Goal: Task Accomplishment & Management: Use online tool/utility

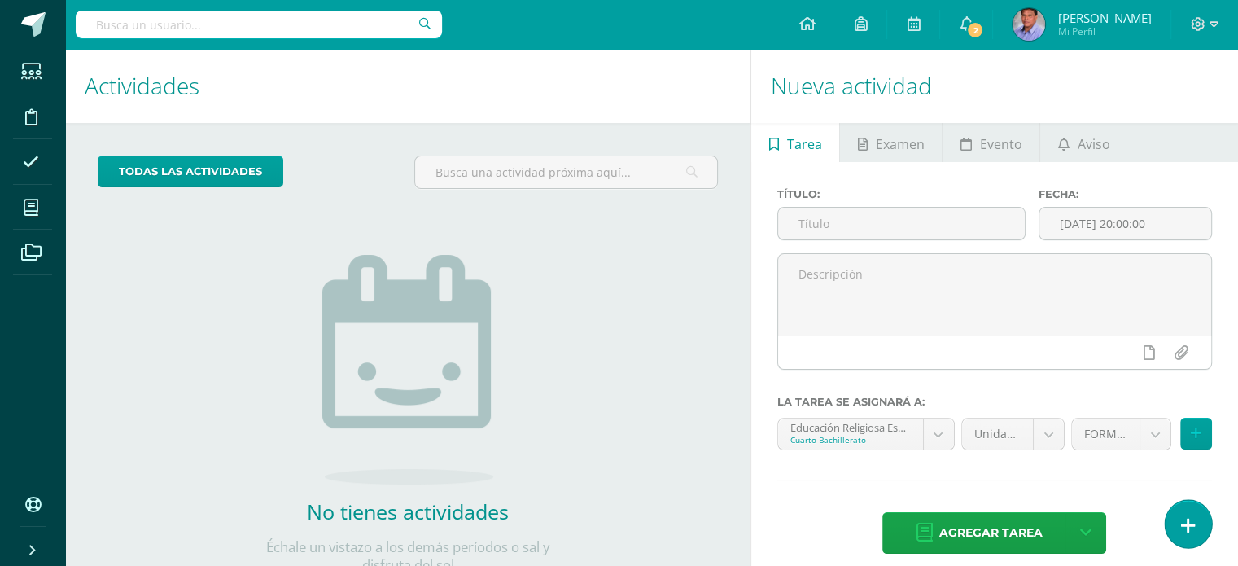
click at [1187, 530] on icon at bounding box center [1188, 525] width 15 height 19
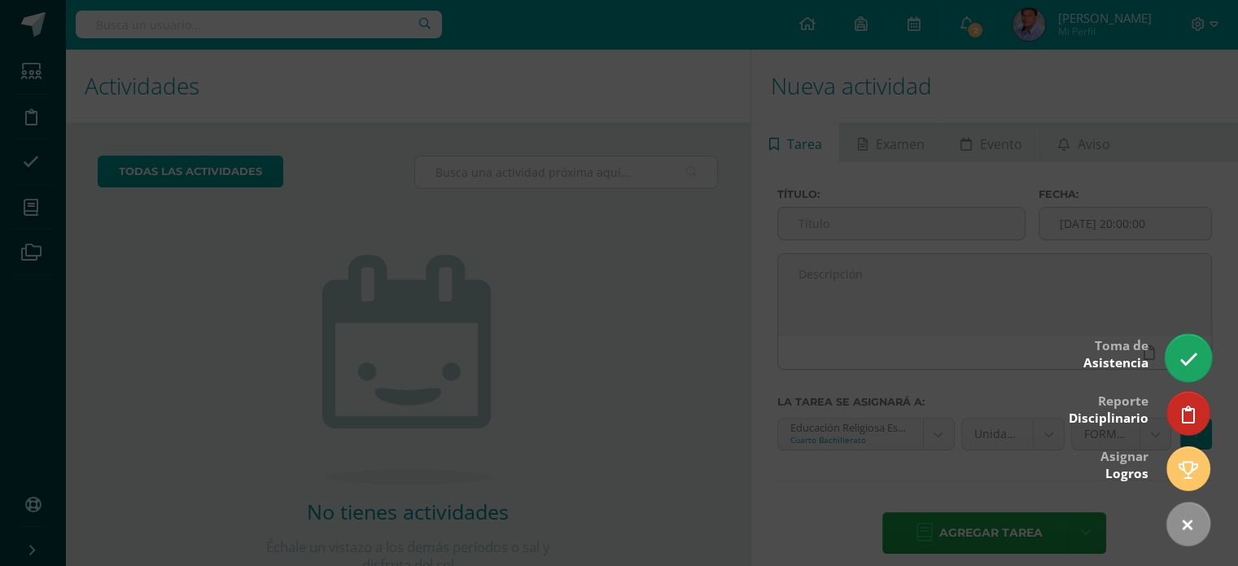
click at [1181, 344] on link at bounding box center [1187, 357] width 46 height 47
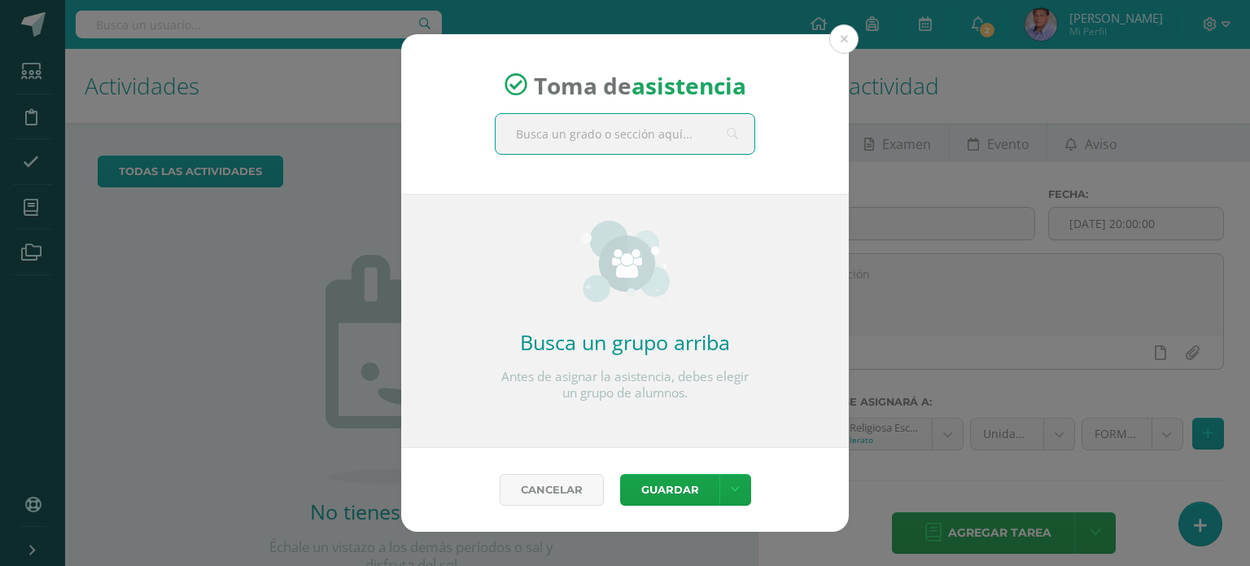
click at [618, 145] on input "text" at bounding box center [625, 134] width 259 height 40
type input "cuaer"
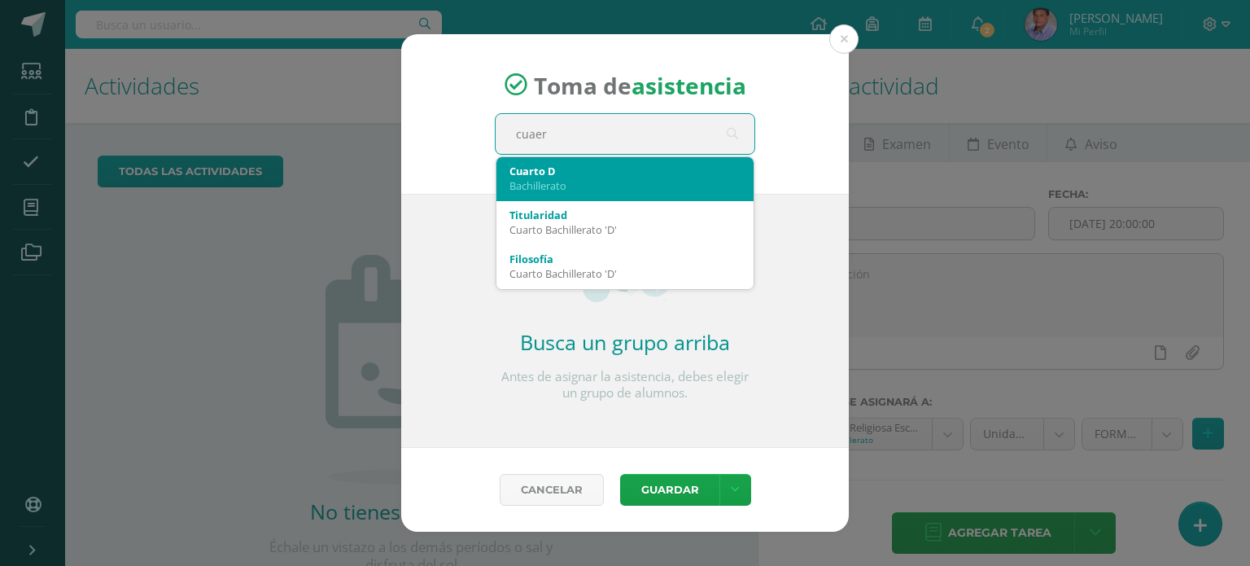
click at [526, 175] on div "Cuarto D" at bounding box center [624, 171] width 231 height 15
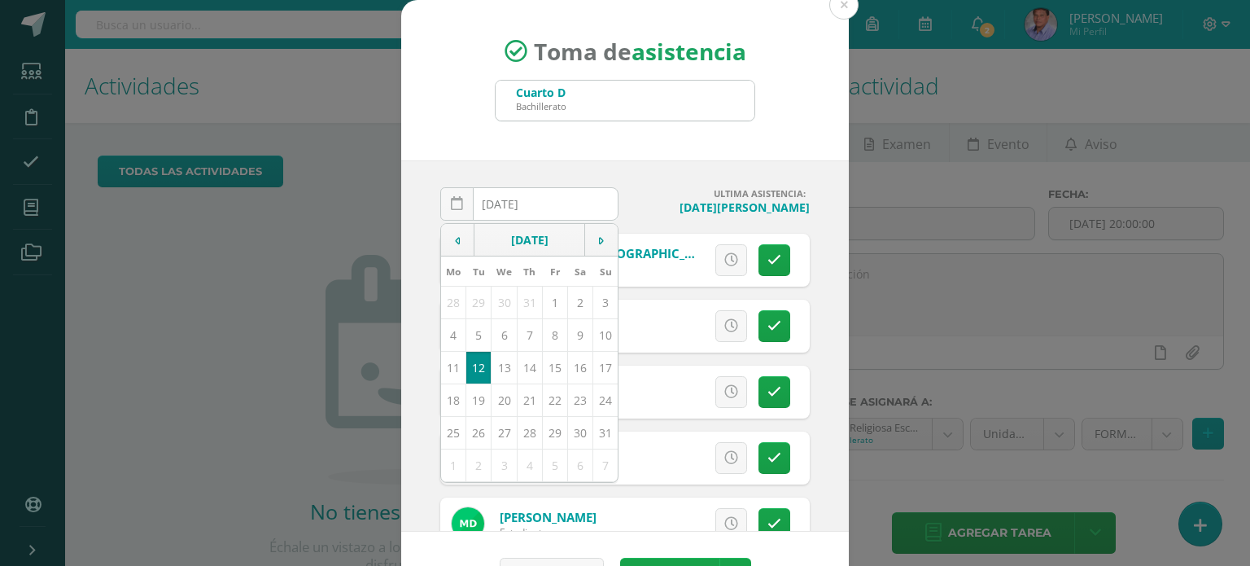
click at [253, 221] on div "Toma de asistencia Cuarto D Bachillerato cuaer [DATE] August, 2025 Mo Tu We Th …" at bounding box center [625, 307] width 1237 height 615
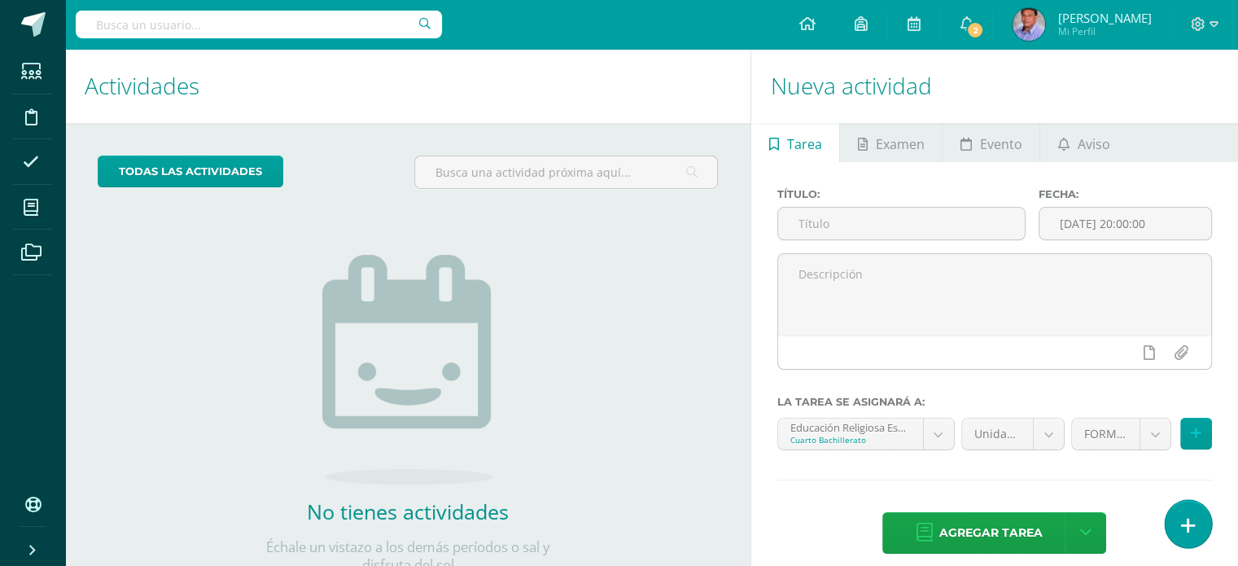
click at [1180, 524] on link at bounding box center [1187, 523] width 46 height 47
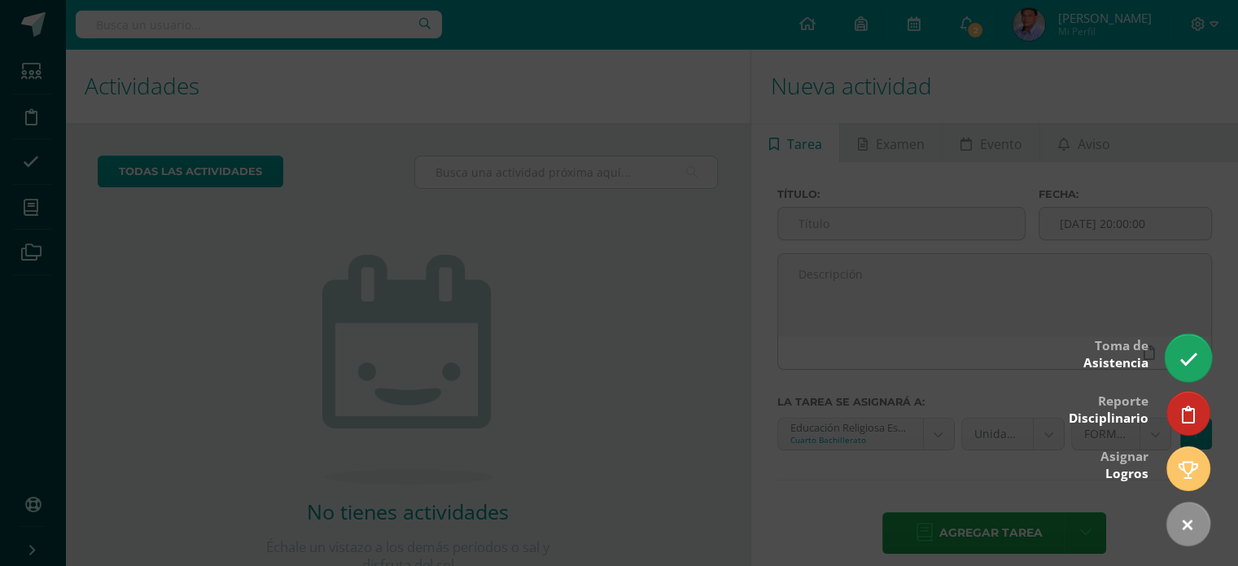
click at [1204, 356] on link at bounding box center [1187, 357] width 46 height 47
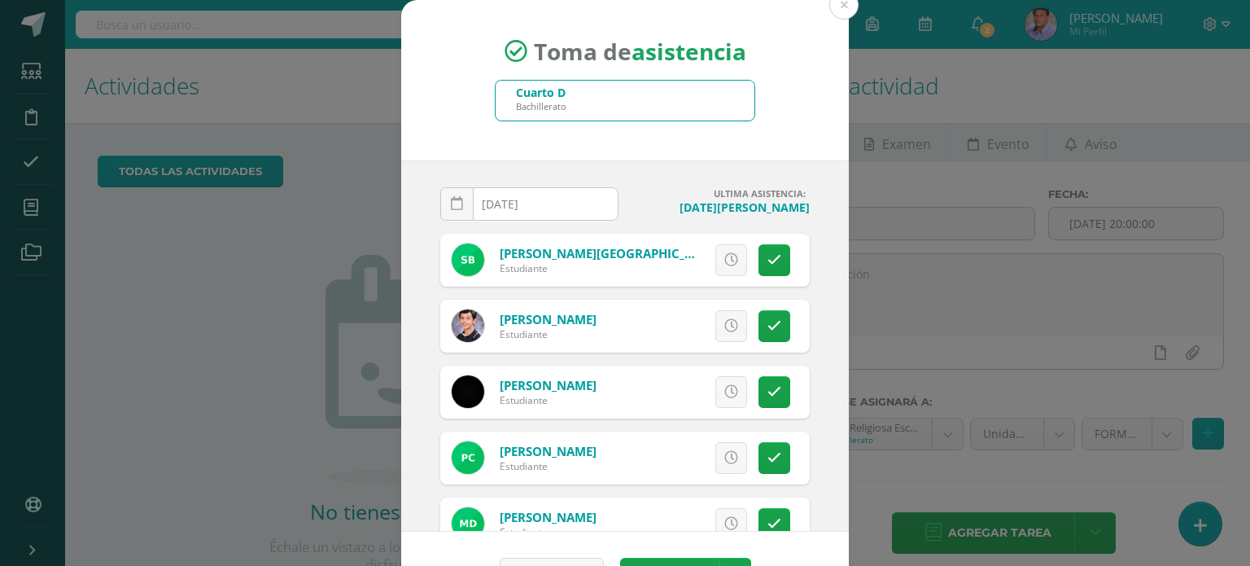
scroll to position [81, 0]
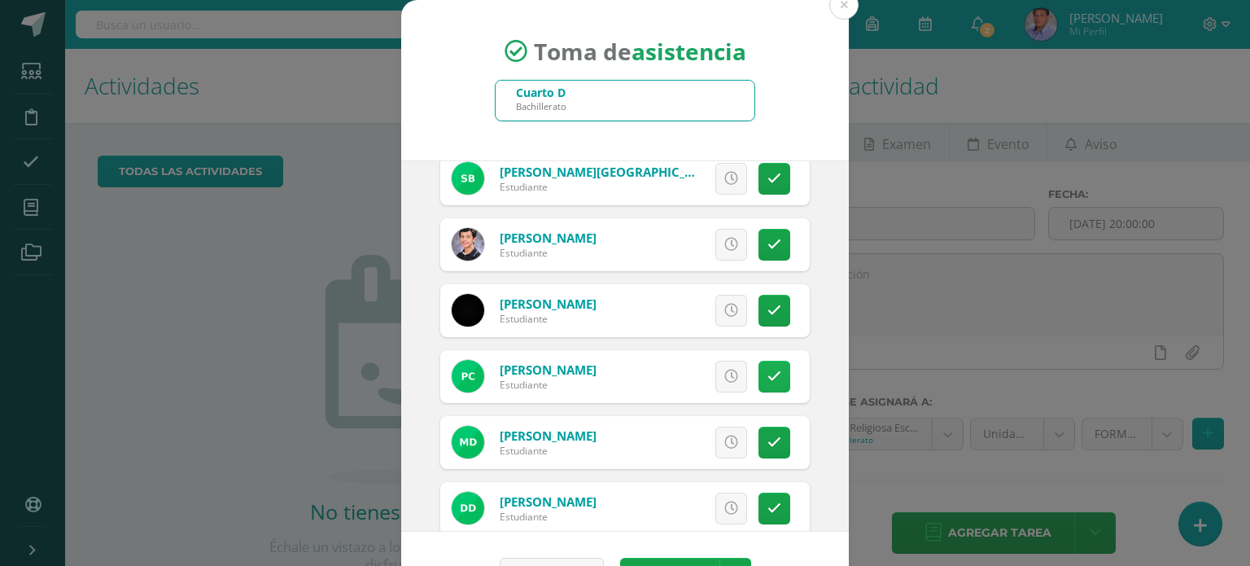
click at [767, 376] on icon at bounding box center [774, 376] width 14 height 14
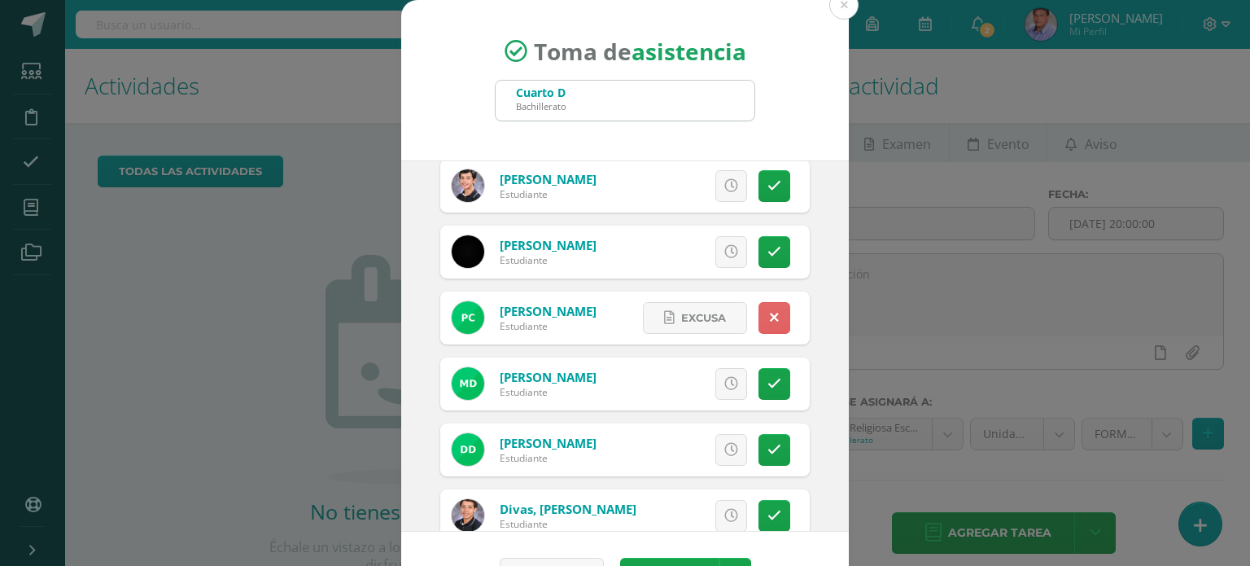
scroll to position [163, 0]
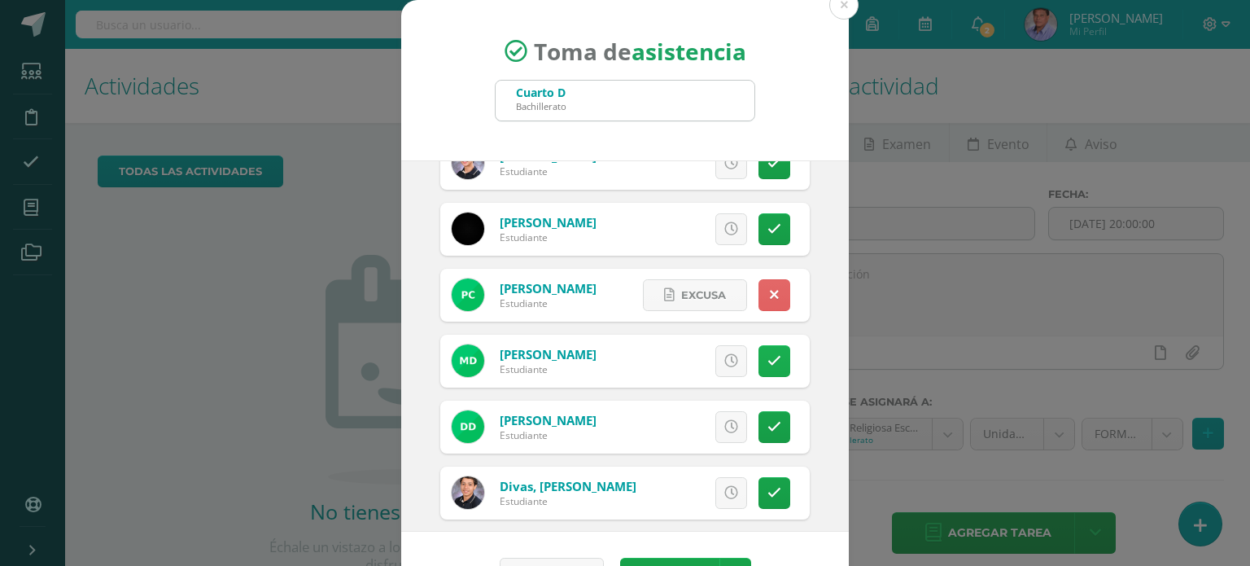
click at [767, 362] on icon at bounding box center [774, 361] width 14 height 14
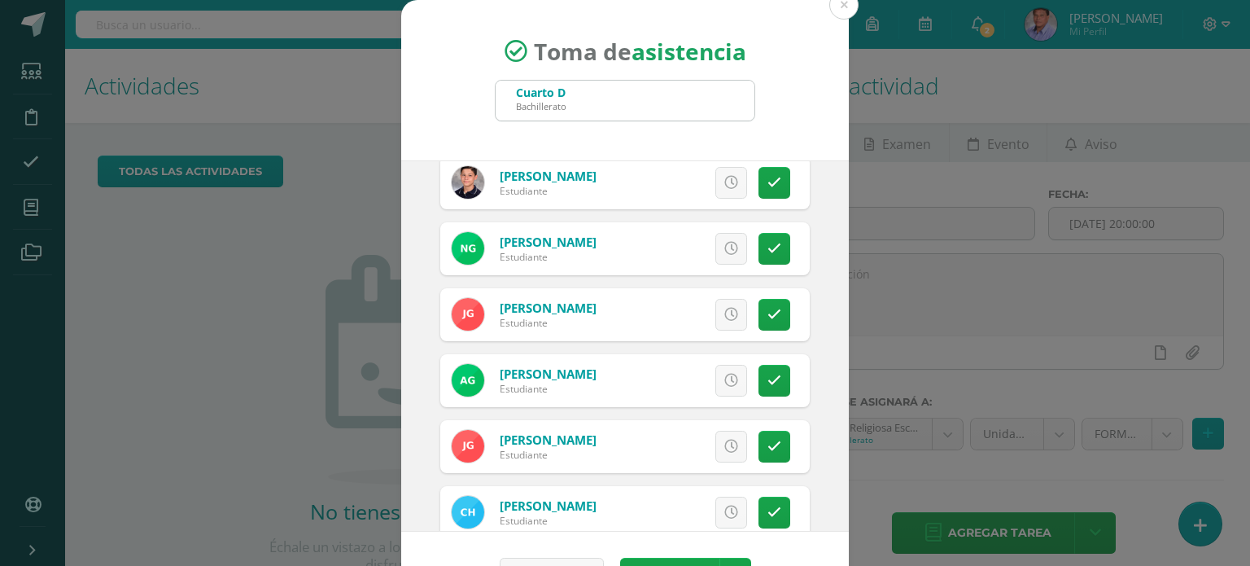
scroll to position [895, 0]
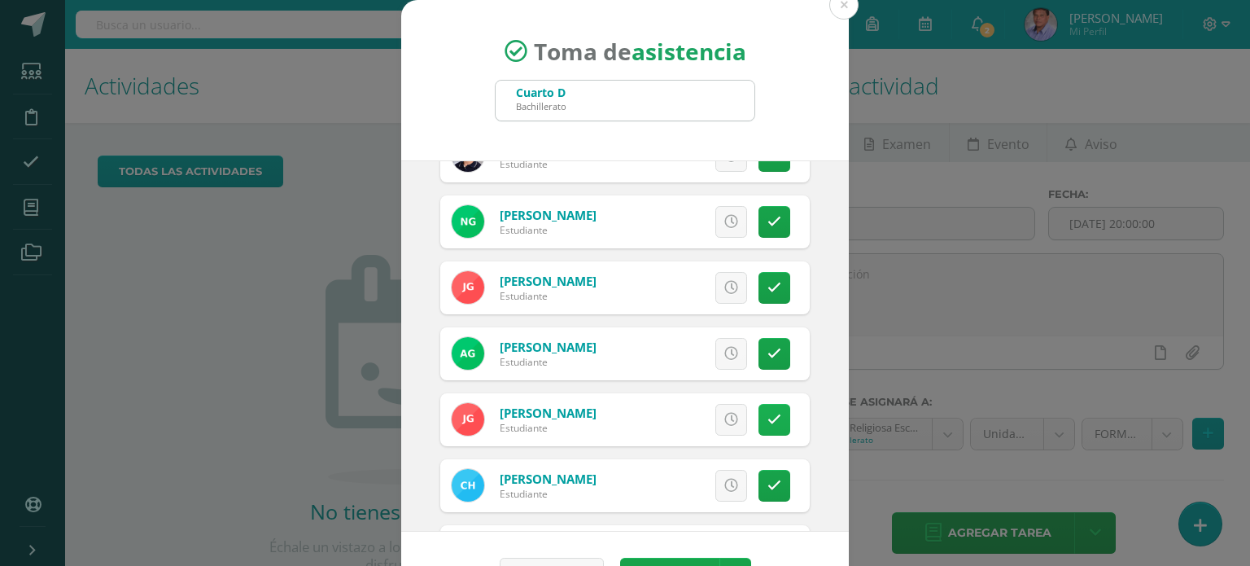
click at [767, 416] on icon at bounding box center [774, 420] width 14 height 14
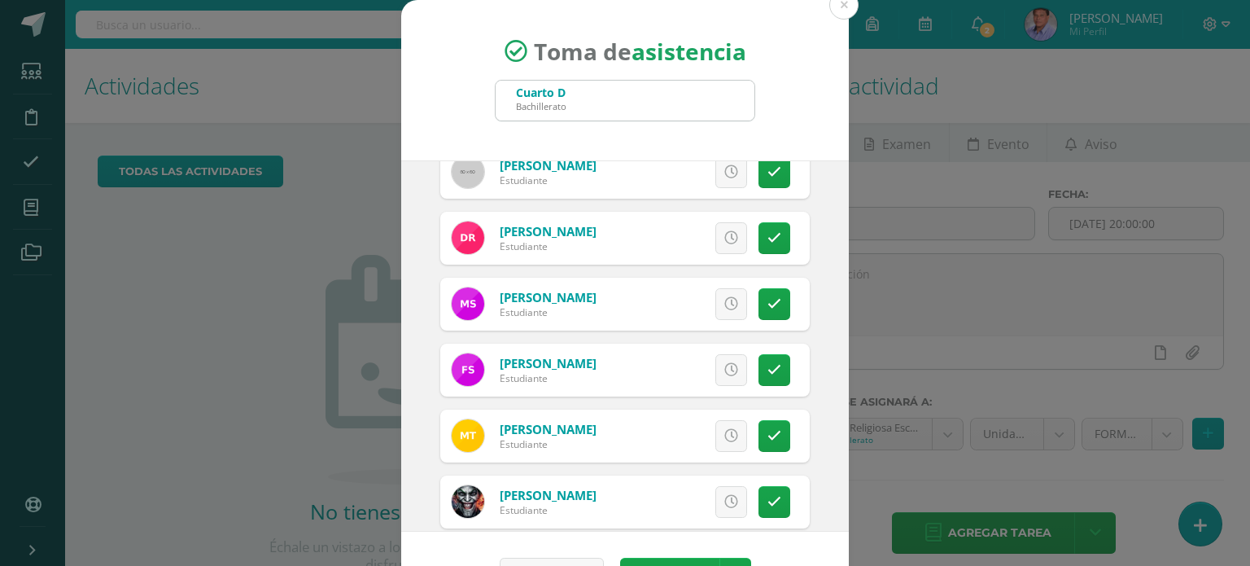
scroll to position [2279, 0]
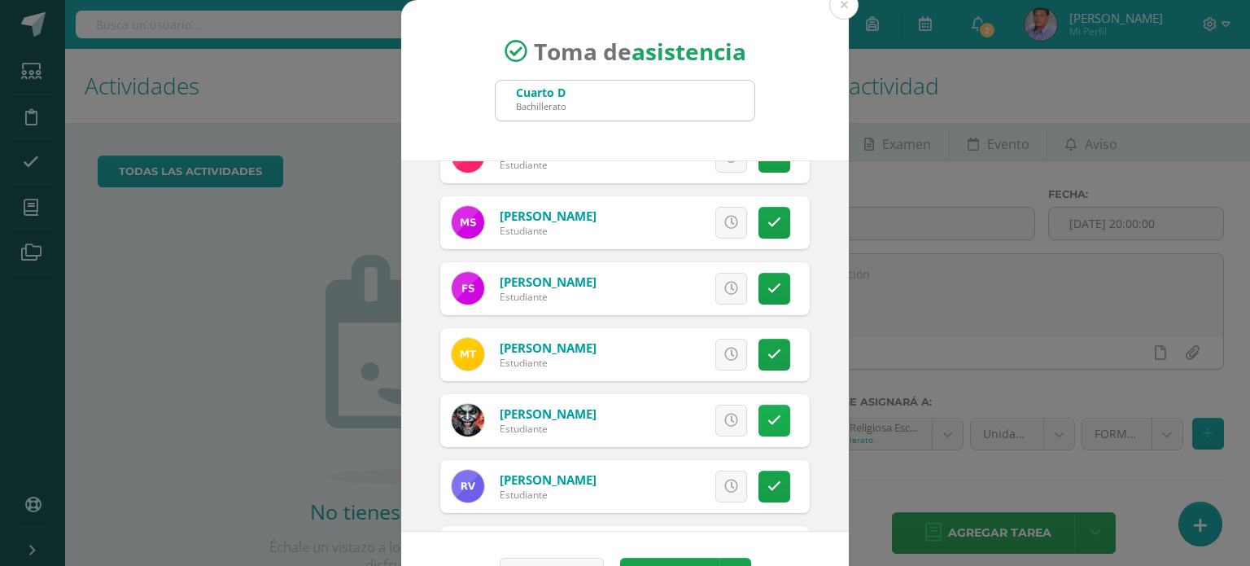
click at [762, 418] on link at bounding box center [774, 420] width 32 height 32
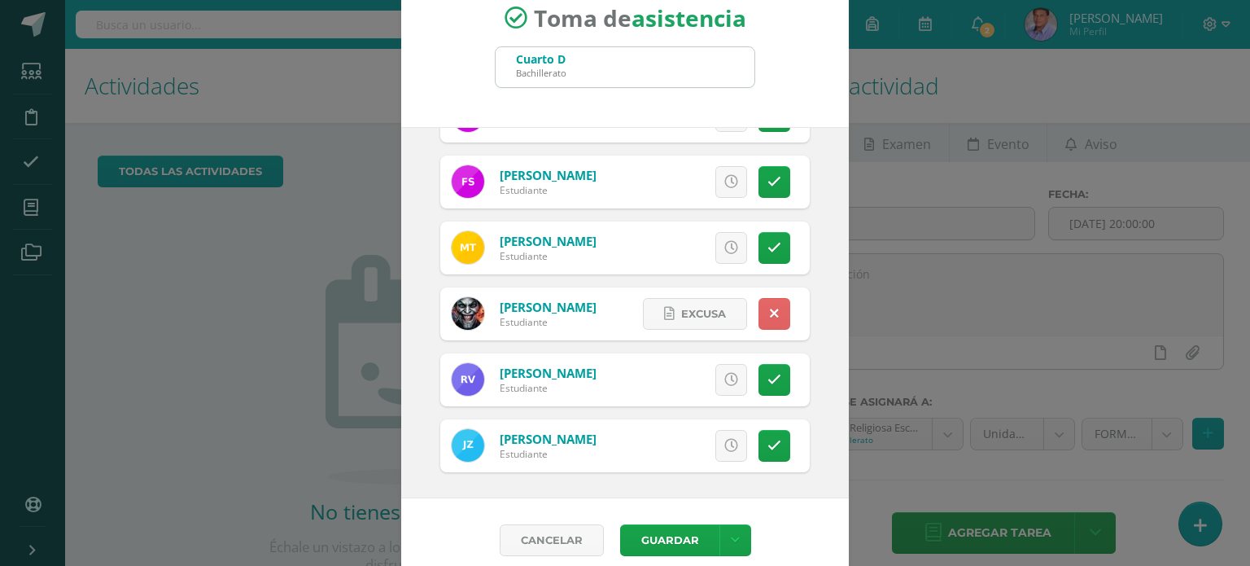
scroll to position [48, 0]
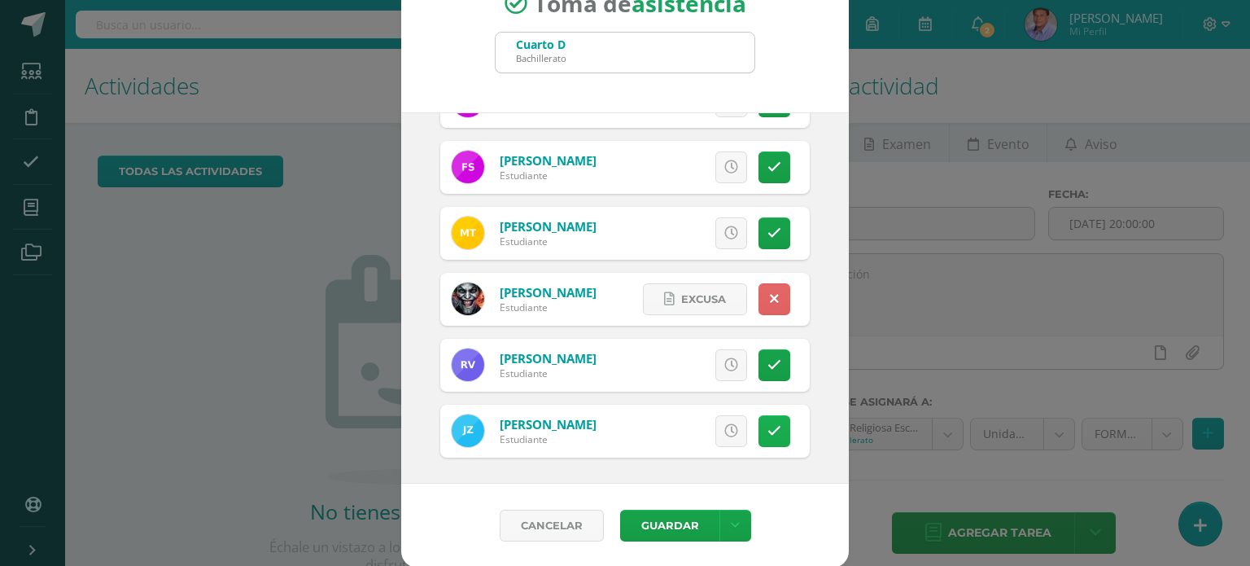
click at [767, 426] on icon at bounding box center [774, 431] width 14 height 14
click at [664, 530] on button "Guardar" at bounding box center [669, 525] width 99 height 32
